Goal: Book appointment/travel/reservation

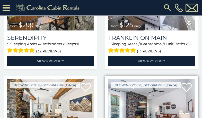
scroll to position [258, 0]
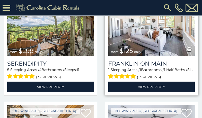
click at [138, 47] on span "from $125 daily" at bounding box center [126, 51] width 36 height 10
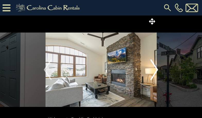
click at [150, 70] on button "Next" at bounding box center [154, 69] width 8 height 108
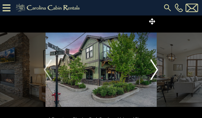
click at [150, 70] on button "Next" at bounding box center [154, 69] width 8 height 108
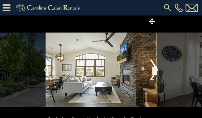
click at [150, 70] on button "Next" at bounding box center [154, 69] width 8 height 108
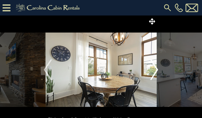
click at [150, 70] on button "Next" at bounding box center [154, 69] width 8 height 108
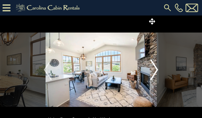
click at [150, 69] on button "Next" at bounding box center [154, 69] width 8 height 108
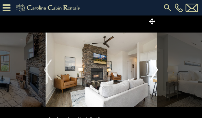
click at [150, 69] on button "Next" at bounding box center [154, 69] width 8 height 108
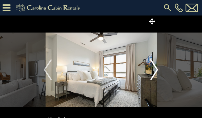
click at [150, 69] on button "Next" at bounding box center [154, 69] width 8 height 108
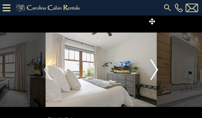
click at [150, 69] on button "Next" at bounding box center [154, 69] width 8 height 108
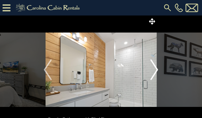
click at [150, 69] on button "Next" at bounding box center [154, 69] width 8 height 108
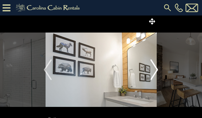
click at [150, 69] on button "Next" at bounding box center [154, 69] width 8 height 108
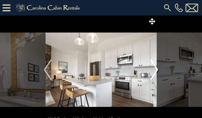
click at [150, 69] on button "Next" at bounding box center [154, 69] width 8 height 108
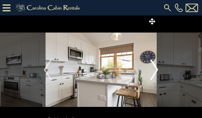
click at [150, 69] on button "Next" at bounding box center [154, 69] width 8 height 108
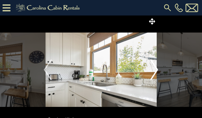
click at [150, 69] on button "Next" at bounding box center [154, 69] width 8 height 108
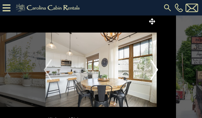
click at [150, 69] on button "Next" at bounding box center [154, 69] width 8 height 108
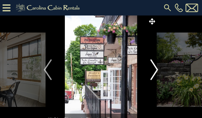
click at [150, 69] on button "Next" at bounding box center [154, 69] width 8 height 108
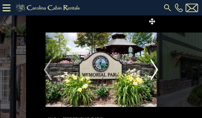
click at [150, 69] on button "Next" at bounding box center [154, 69] width 8 height 108
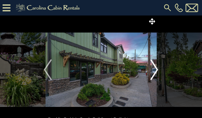
click at [150, 69] on button "Next" at bounding box center [154, 69] width 8 height 108
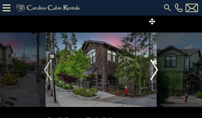
click at [150, 69] on button "Next" at bounding box center [154, 69] width 8 height 108
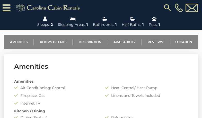
scroll to position [181, 0]
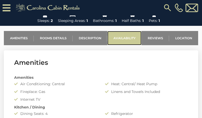
click at [132, 38] on link "Availability" at bounding box center [124, 38] width 34 height 14
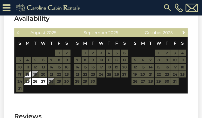
scroll to position [695, 0]
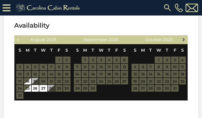
click at [183, 40] on span "Next" at bounding box center [184, 39] width 4 height 4
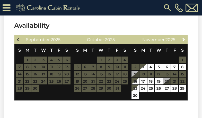
click at [17, 40] on span "Previous" at bounding box center [18, 39] width 4 height 4
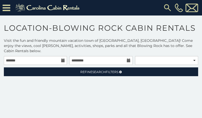
scroll to position [40, 0]
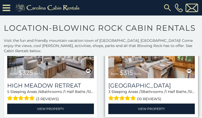
scroll to position [464, 0]
